Goal: Find specific page/section: Find specific page/section

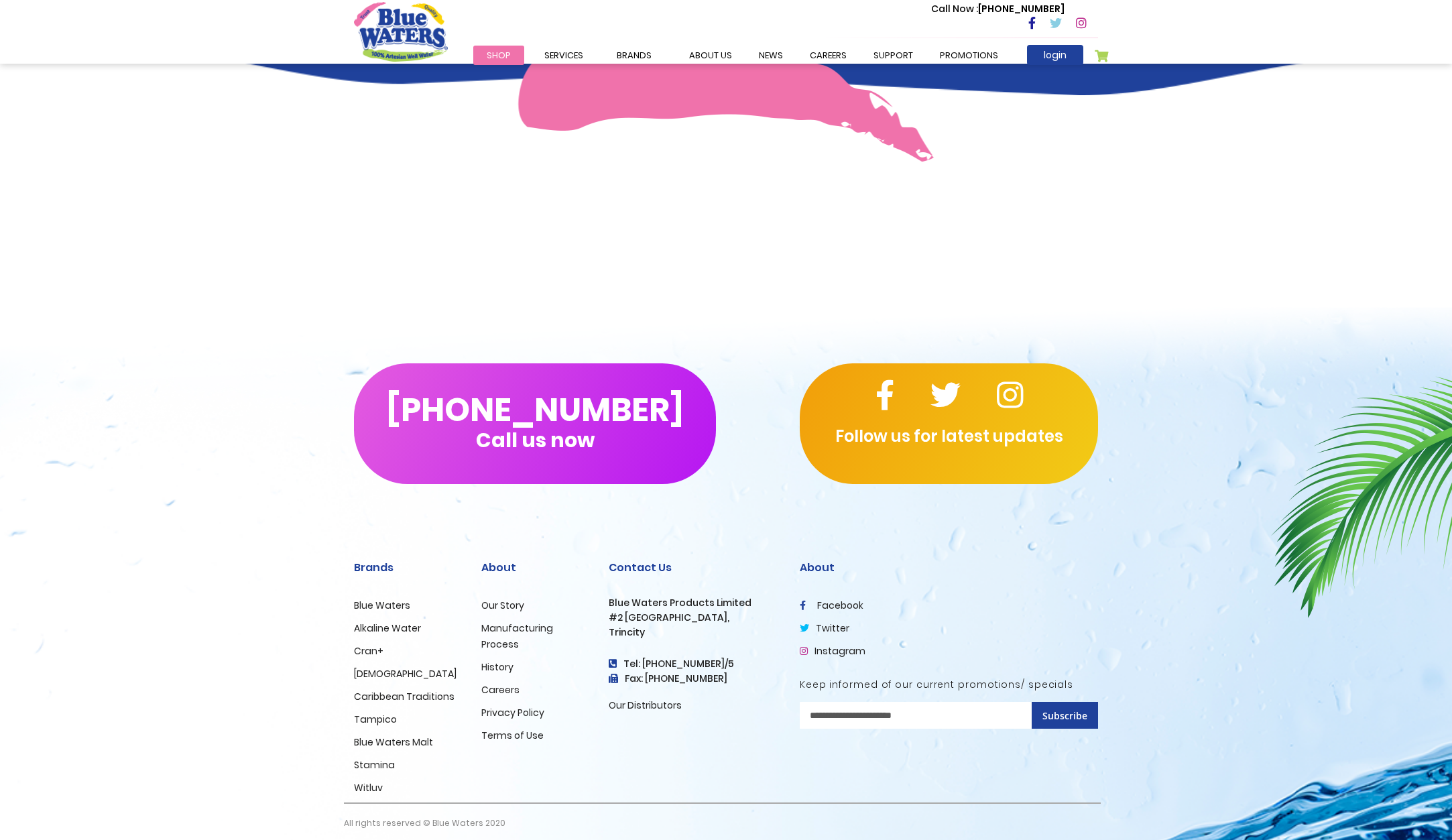
scroll to position [1016, 0]
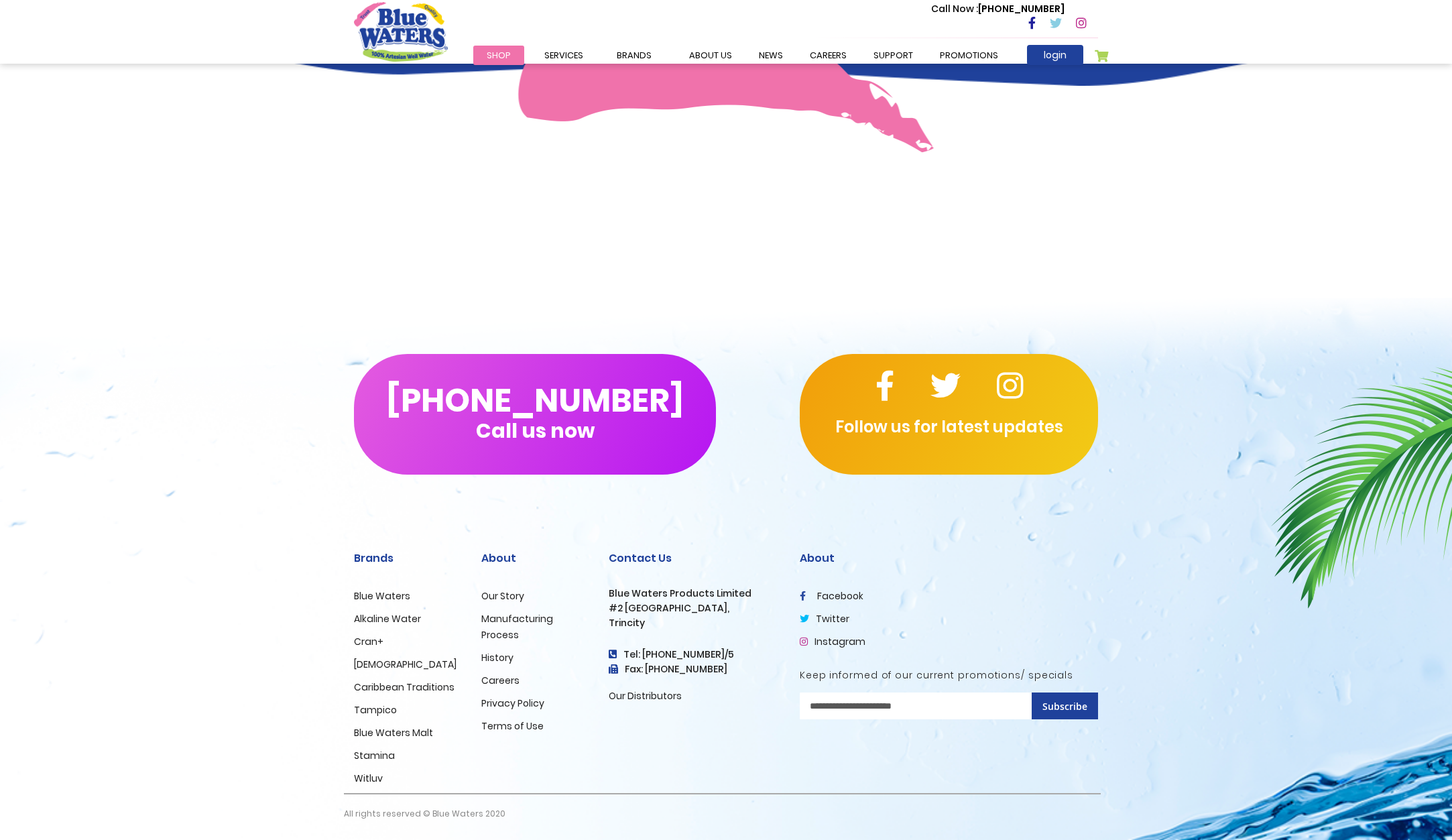
click at [500, 673] on li "Careers" at bounding box center [535, 680] width 107 height 16
click at [496, 681] on link "Careers" at bounding box center [500, 680] width 38 height 13
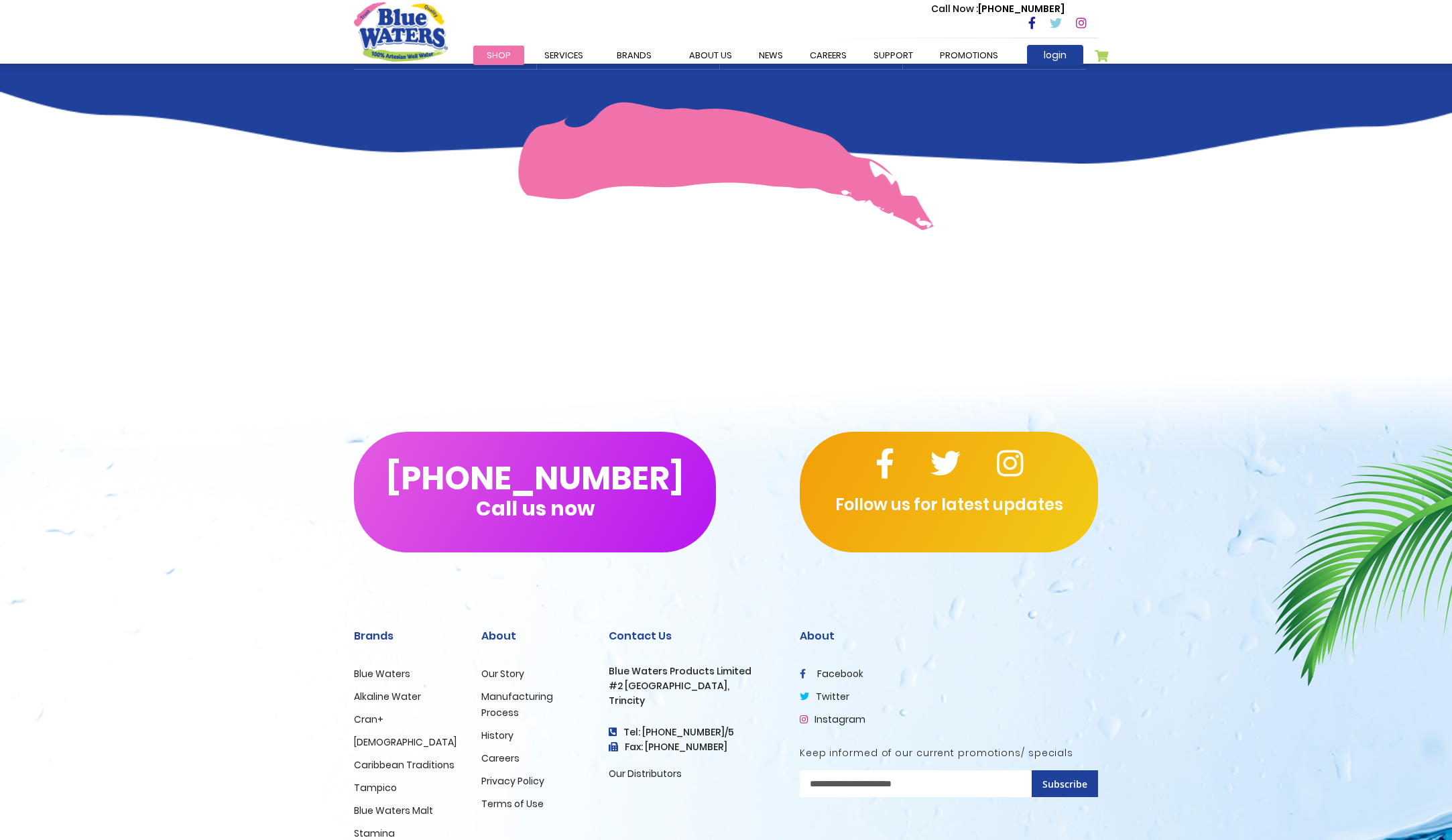
scroll to position [1016, 0]
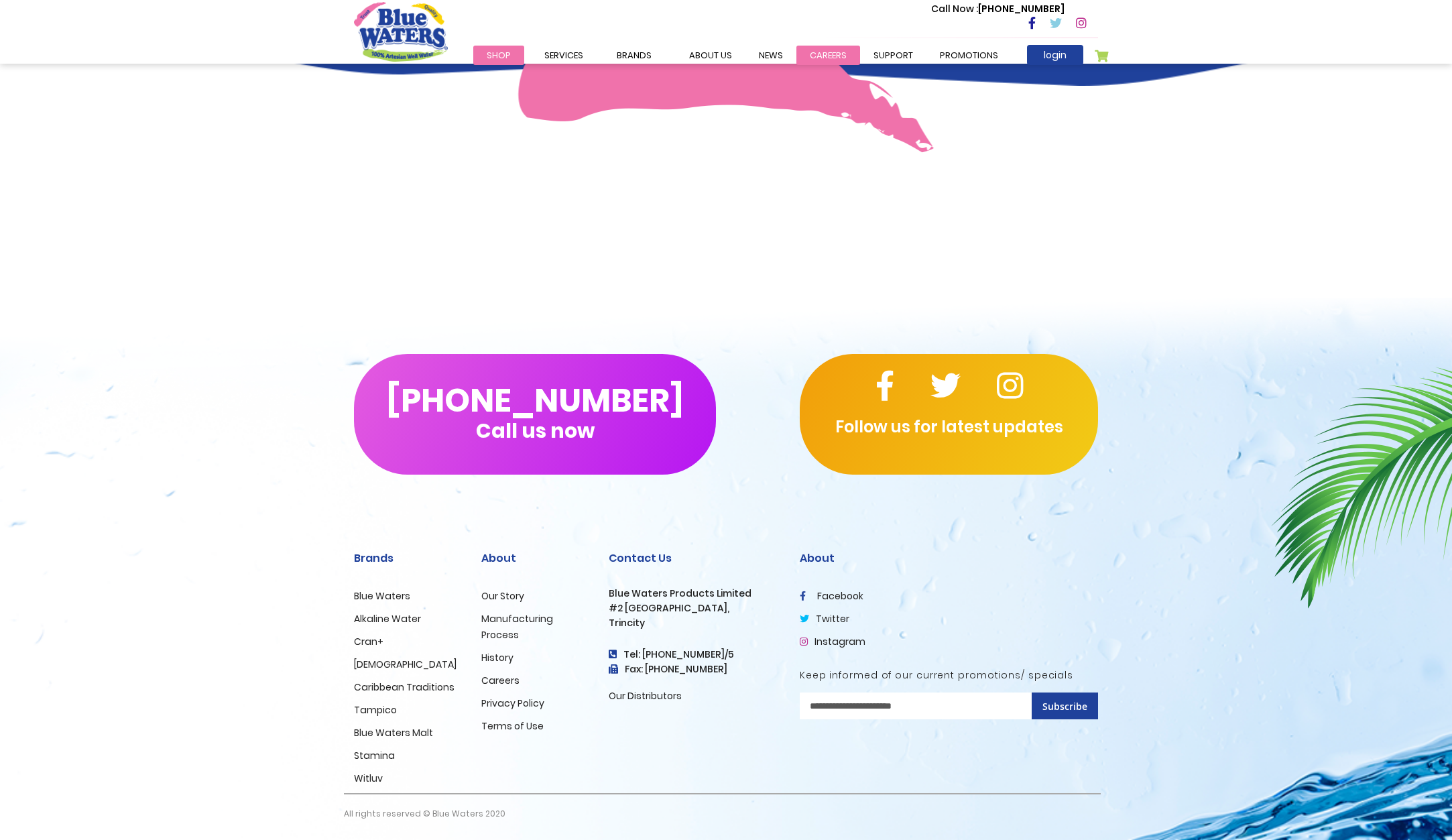
click at [822, 49] on link "careers" at bounding box center [829, 55] width 64 height 19
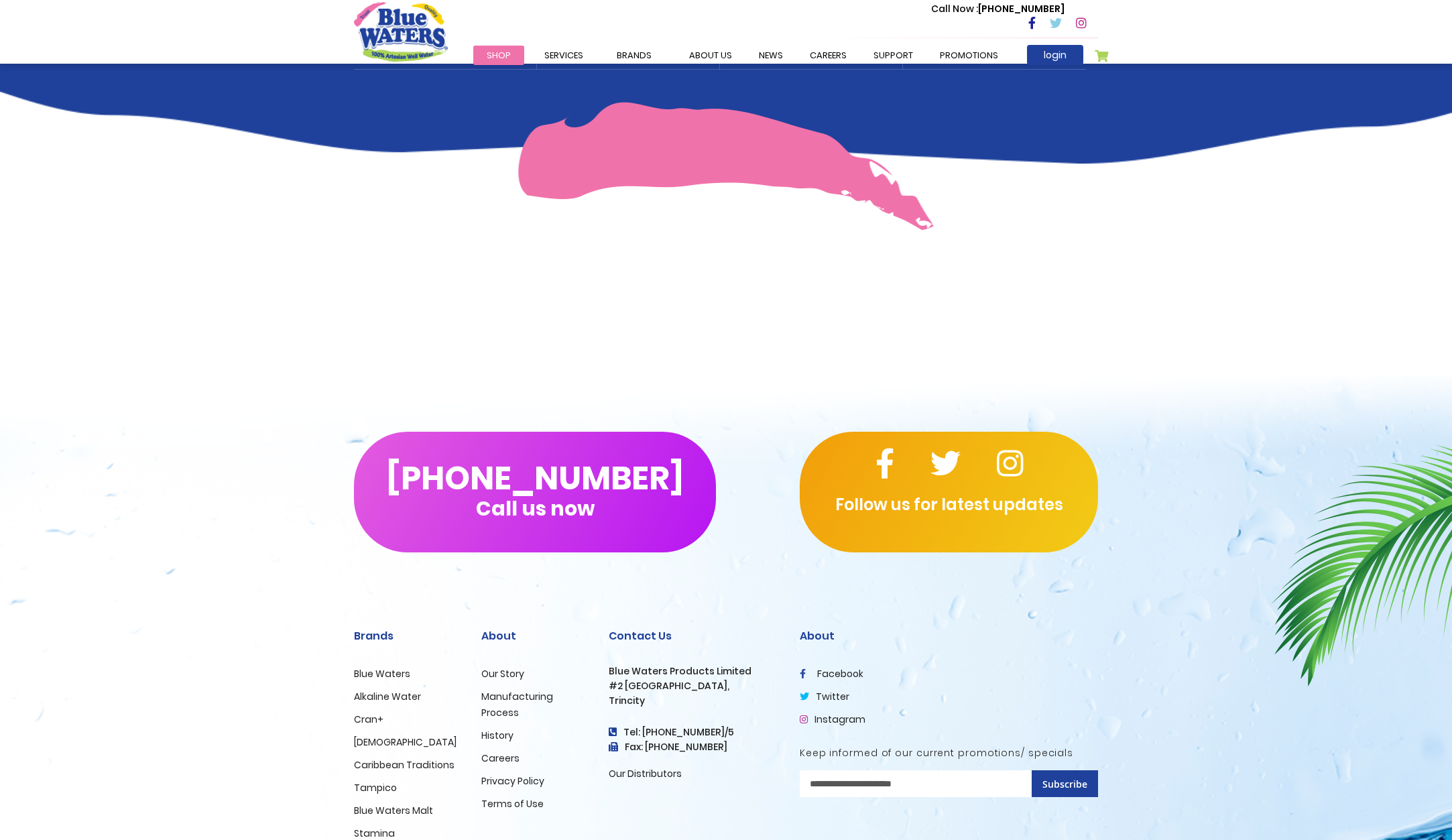
scroll to position [1006, 0]
